Goal: Register for event/course

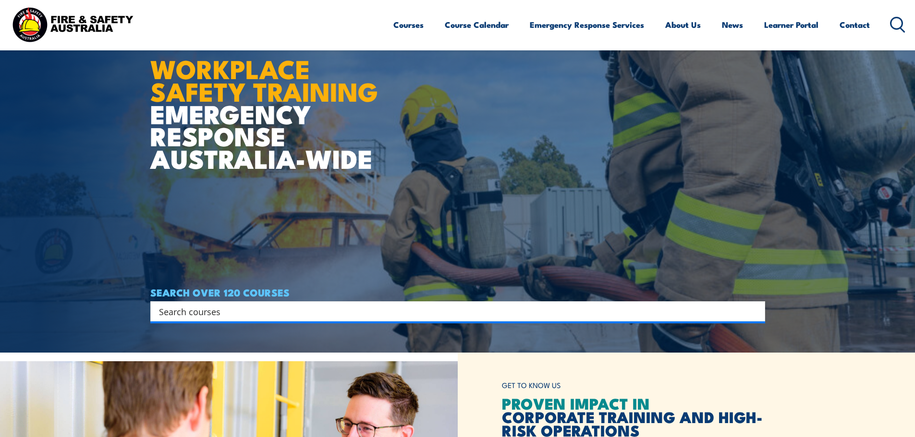
scroll to position [96, 0]
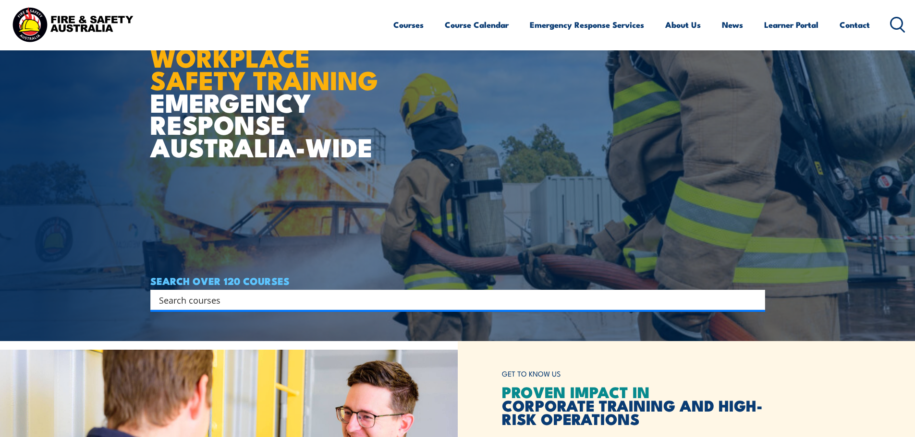
click at [856, 120] on img at bounding box center [457, 122] width 915 height 437
click at [457, 21] on link "Course Calendar" at bounding box center [477, 24] width 64 height 25
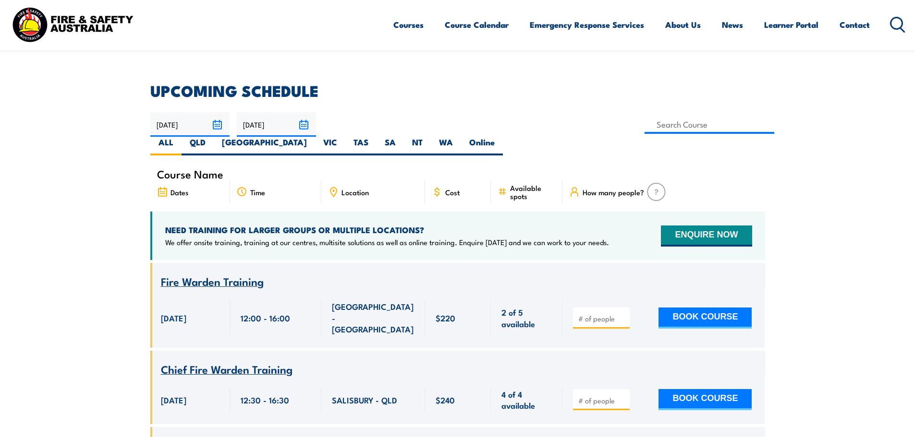
scroll to position [240, 0]
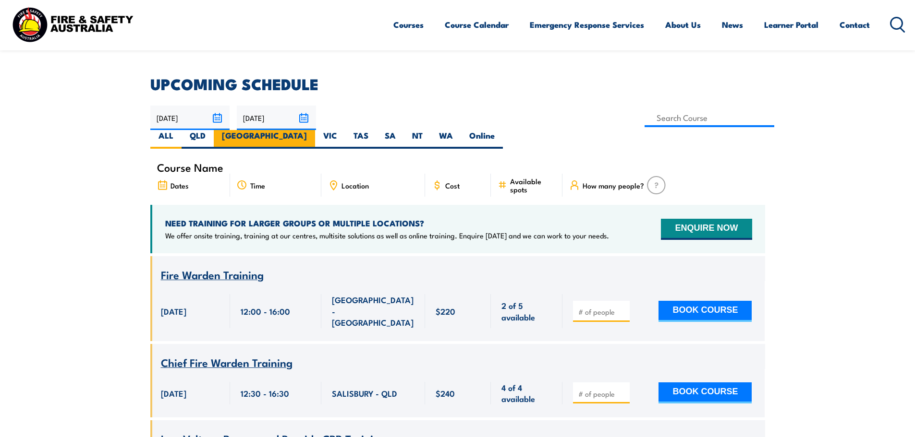
click at [315, 130] on label "[GEOGRAPHIC_DATA]" at bounding box center [264, 139] width 101 height 19
click at [313, 130] on input "[GEOGRAPHIC_DATA]" at bounding box center [310, 133] width 6 height 6
radio input "true"
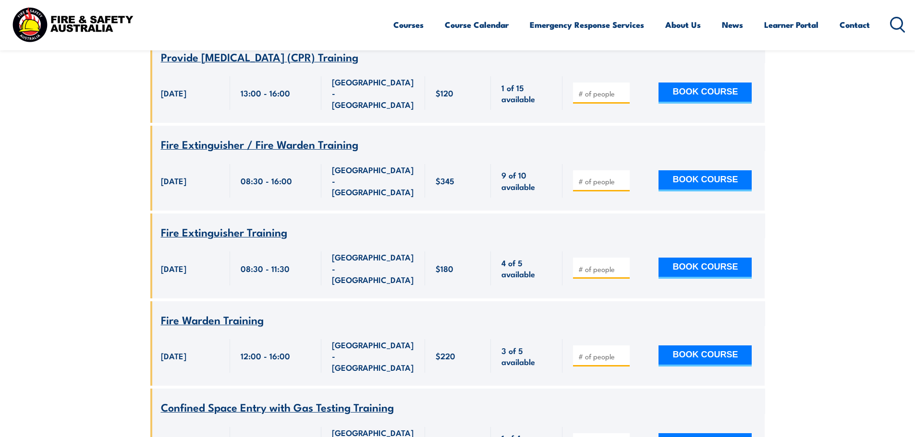
scroll to position [1950, 0]
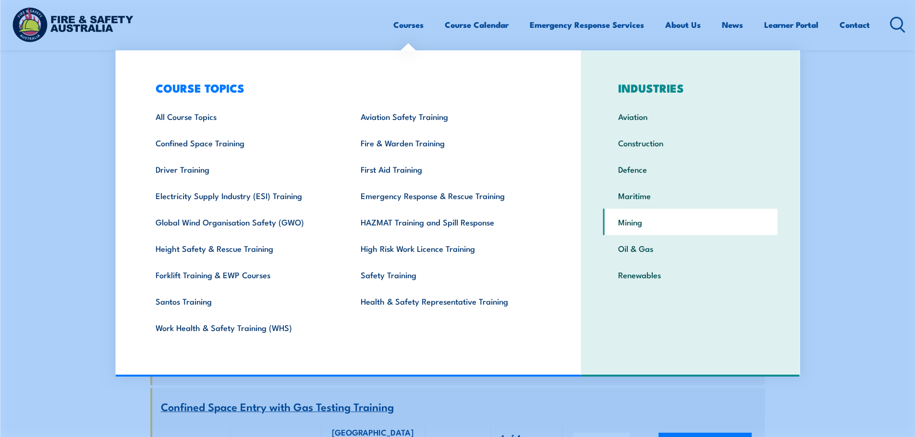
click at [643, 226] on link "Mining" at bounding box center [690, 222] width 174 height 26
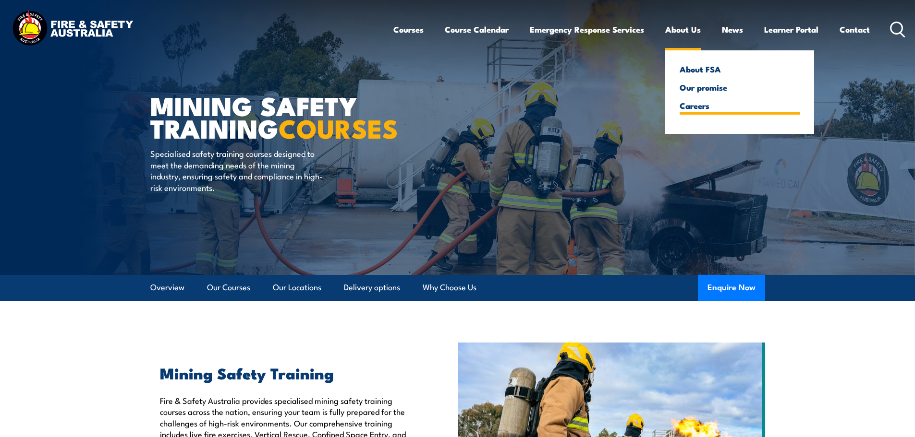
click at [693, 103] on link "Careers" at bounding box center [739, 105] width 120 height 9
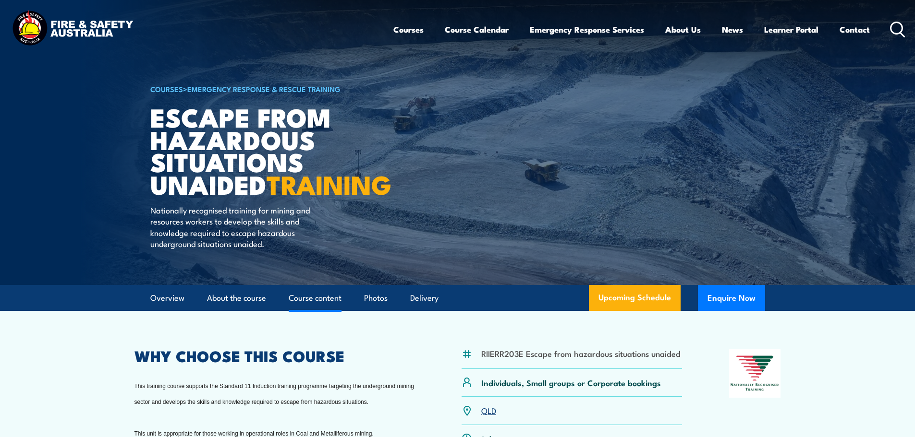
click at [331, 311] on link "Course content" at bounding box center [315, 298] width 53 height 25
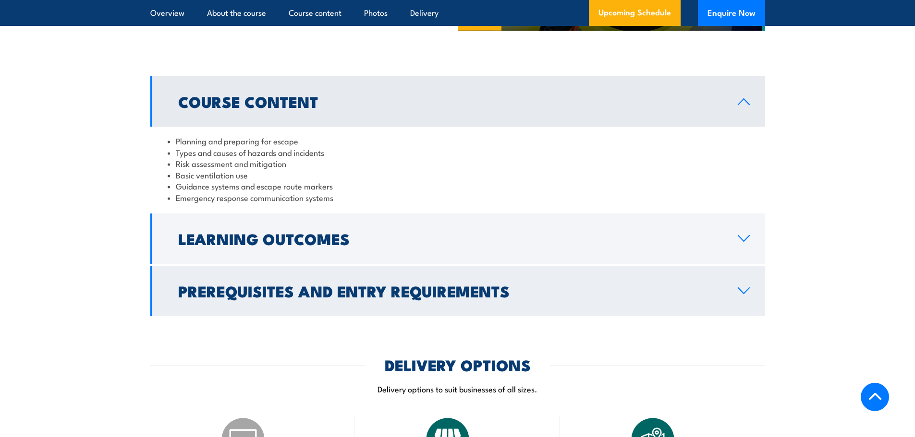
scroll to position [680, 0]
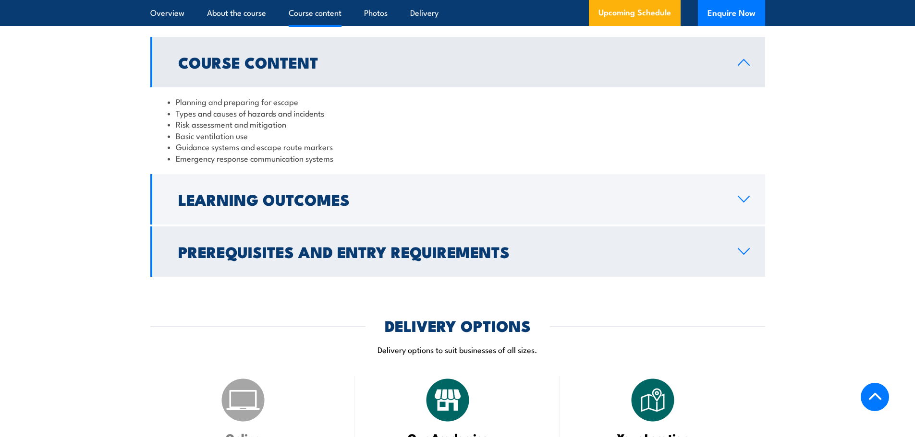
click at [462, 258] on h2 "Prerequisites and Entry Requirements" at bounding box center [450, 251] width 544 height 13
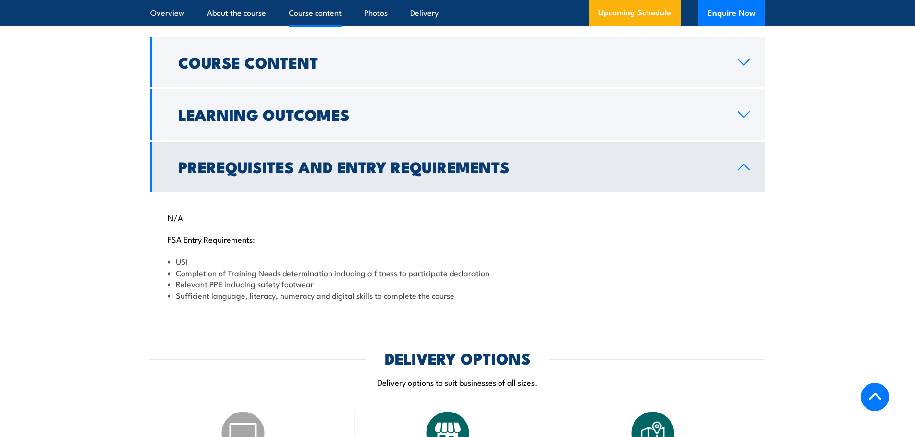
click at [480, 173] on h2 "Prerequisites and Entry Requirements" at bounding box center [450, 166] width 544 height 13
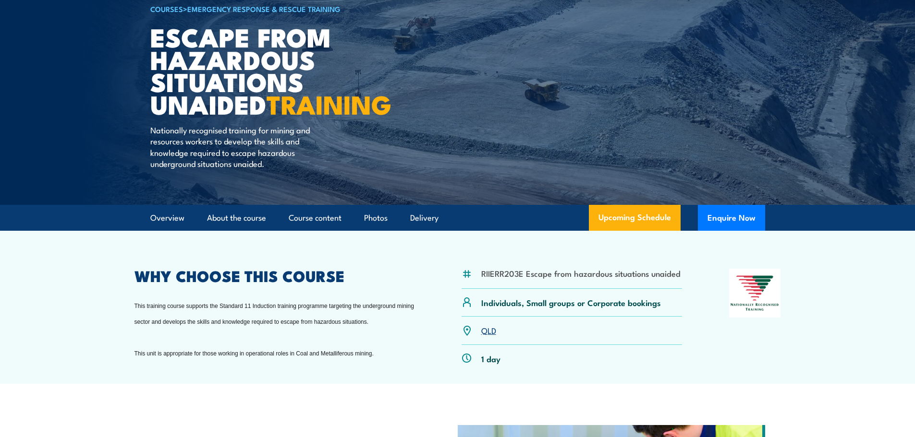
scroll to position [0, 0]
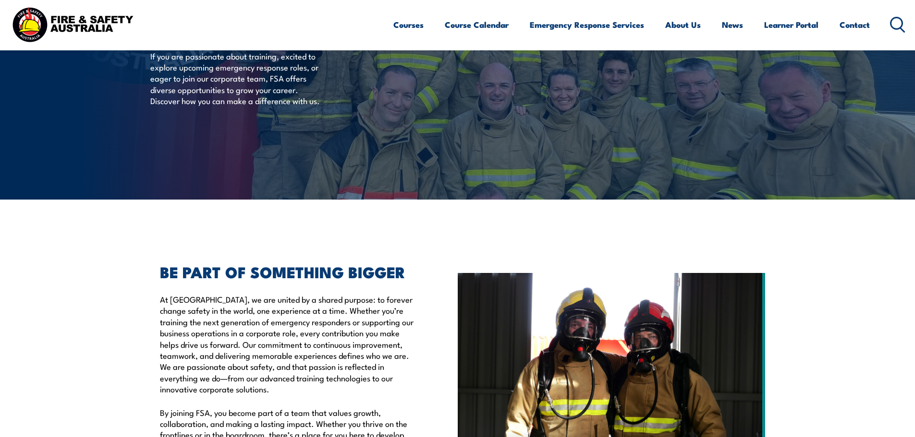
scroll to position [192, 0]
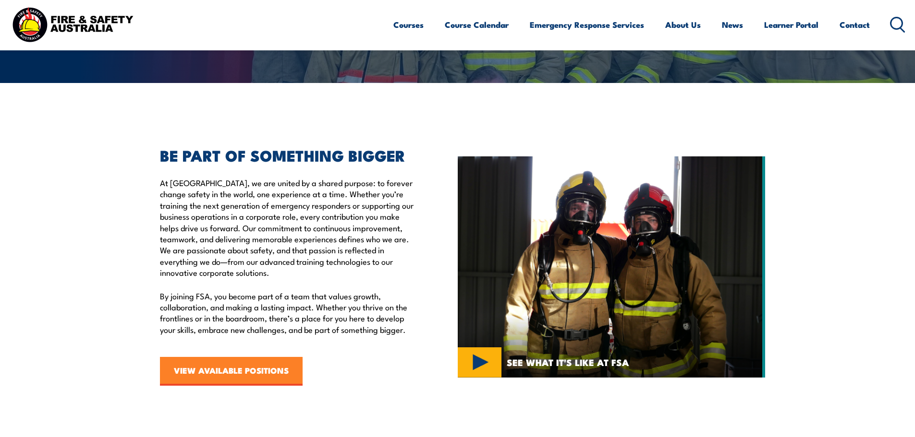
click at [194, 372] on link "VIEW AVAILABLE POSITIONS" at bounding box center [231, 371] width 143 height 29
